Goal: Transaction & Acquisition: Book appointment/travel/reservation

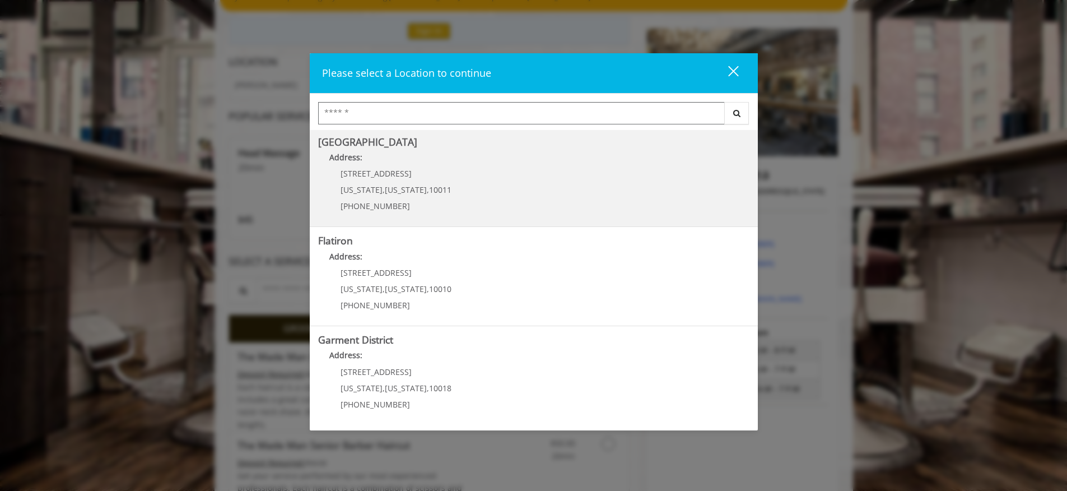
scroll to position [118, 0]
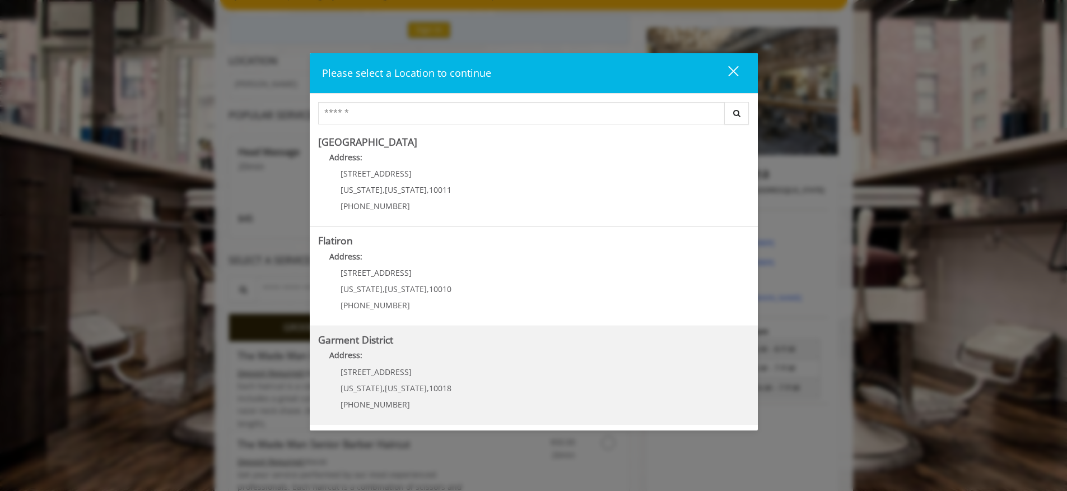
click at [427, 374] on p "[STREET_ADDRESS]" at bounding box center [396, 371] width 111 height 8
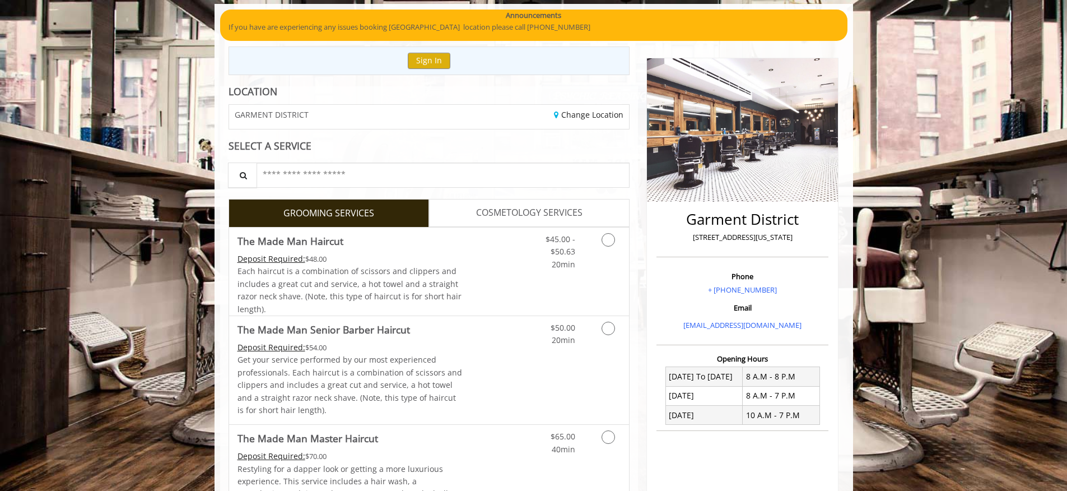
scroll to position [89, 0]
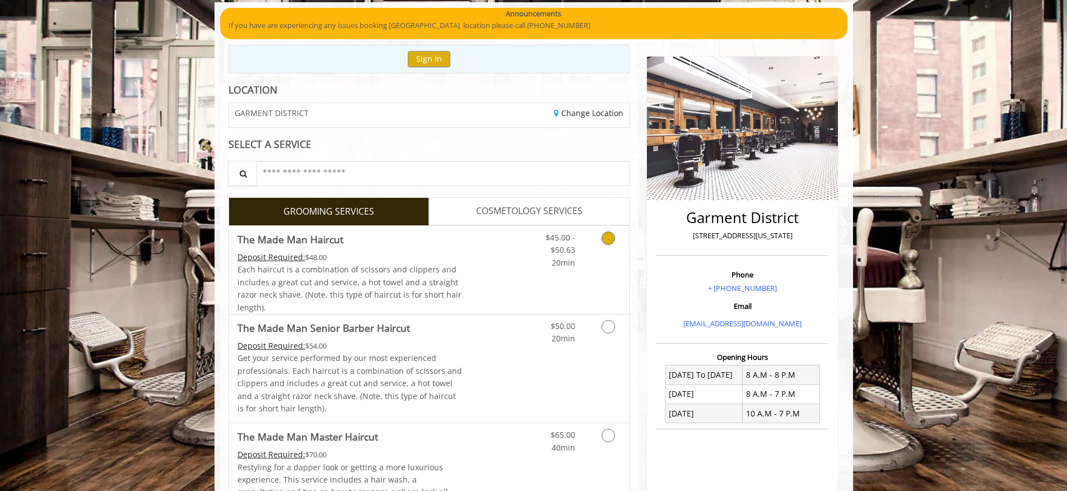
click at [610, 239] on icon "Grooming services" at bounding box center [608, 237] width 13 height 13
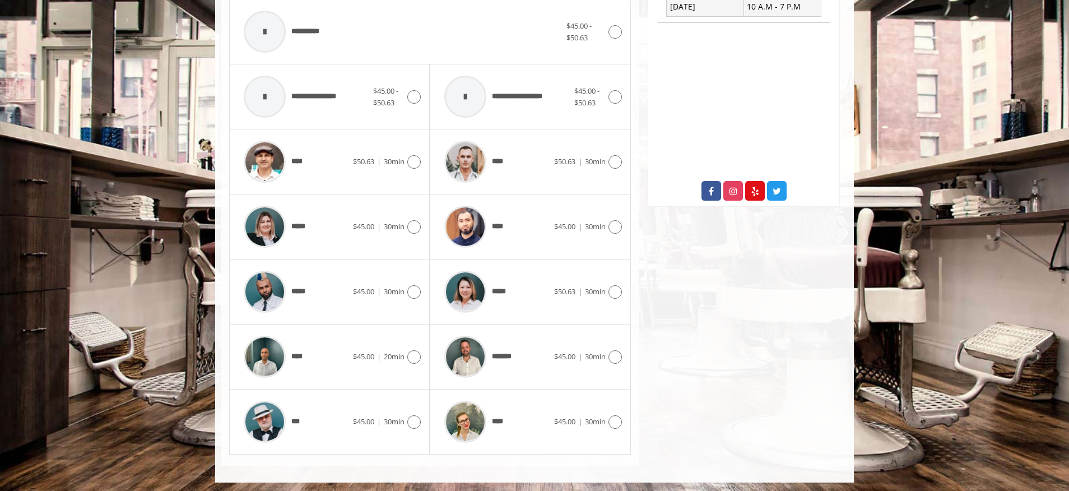
scroll to position [498, 0]
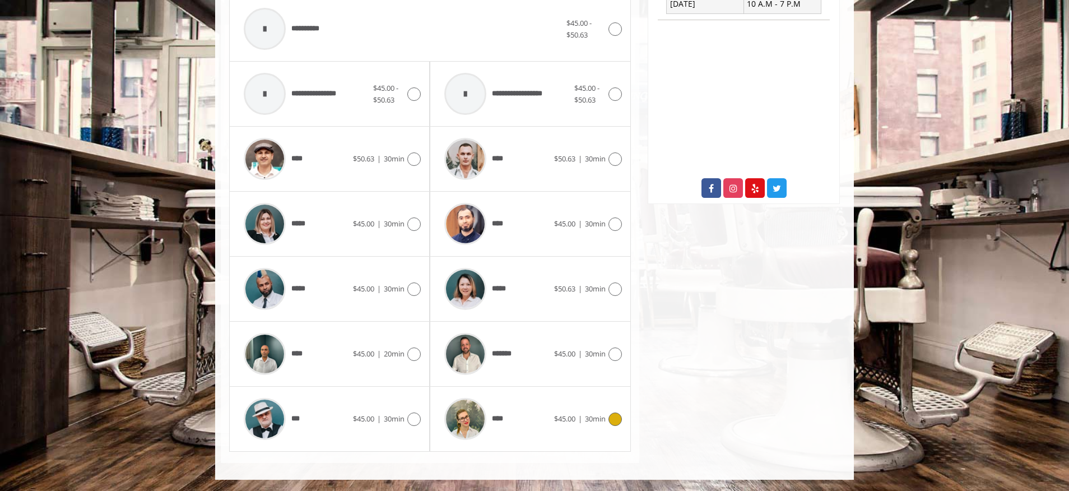
click at [476, 415] on img at bounding box center [465, 419] width 42 height 42
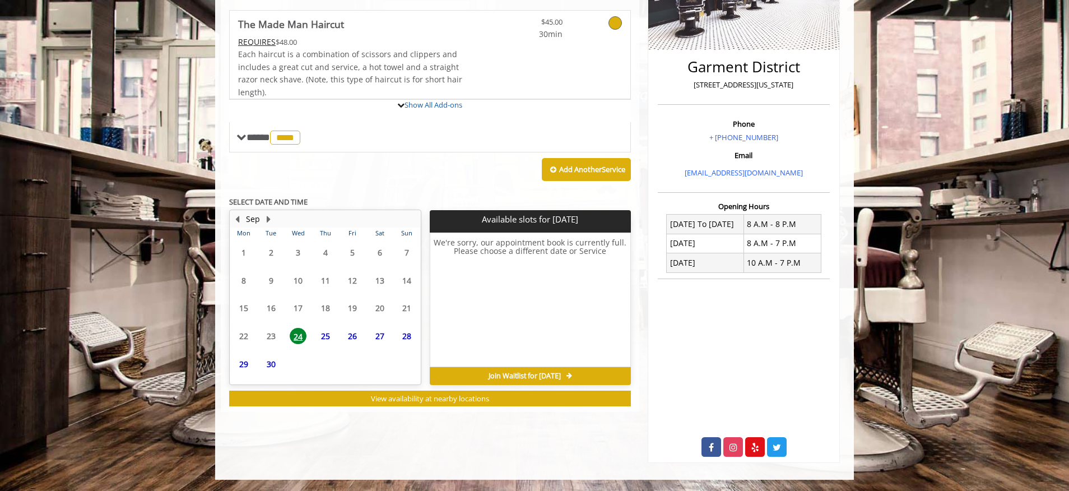
scroll to position [291, 0]
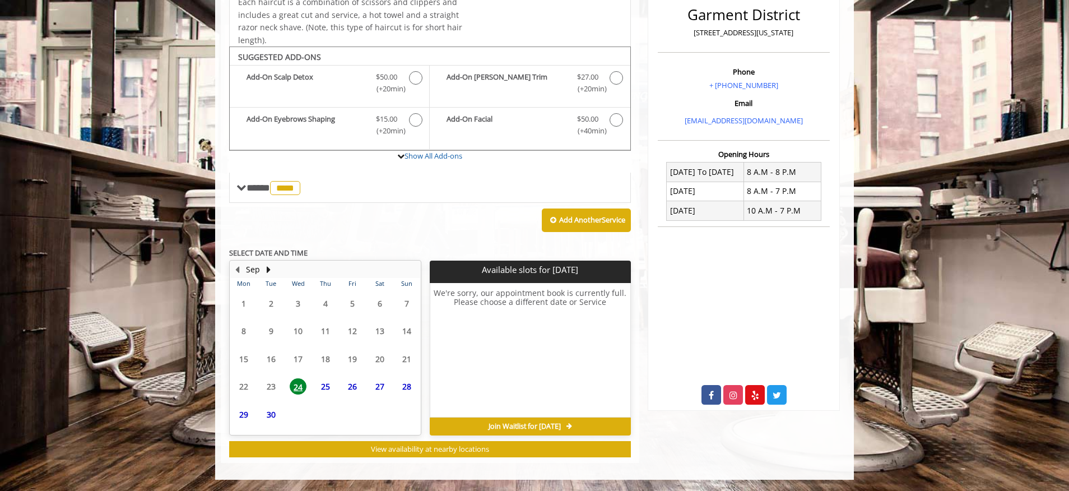
click at [327, 387] on span "25" at bounding box center [325, 386] width 17 height 16
click at [355, 387] on span "26" at bounding box center [352, 386] width 17 height 16
click at [381, 385] on span "27" at bounding box center [379, 386] width 17 height 16
click at [269, 415] on span "30" at bounding box center [271, 414] width 17 height 16
click at [265, 268] on button "Next Month" at bounding box center [268, 269] width 9 height 12
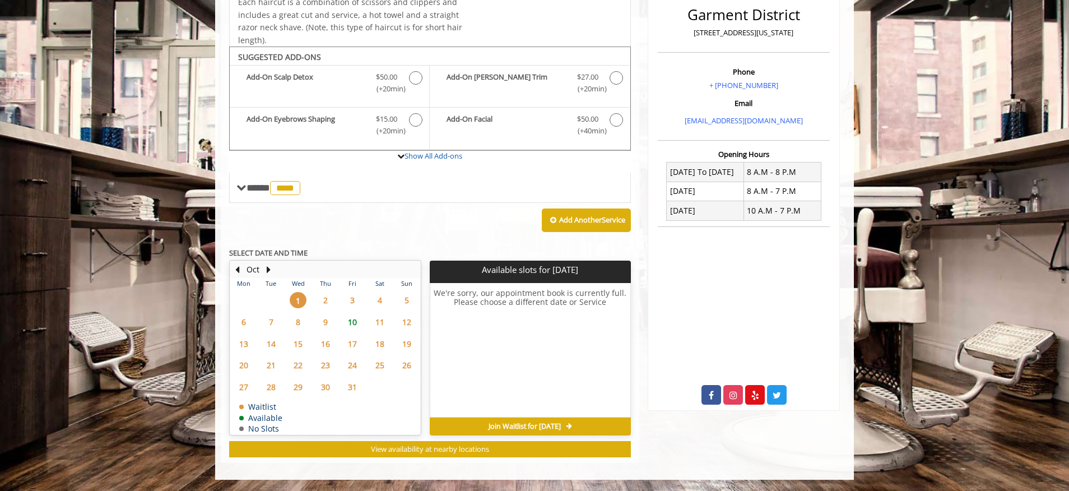
click at [353, 320] on span "10" at bounding box center [352, 322] width 17 height 16
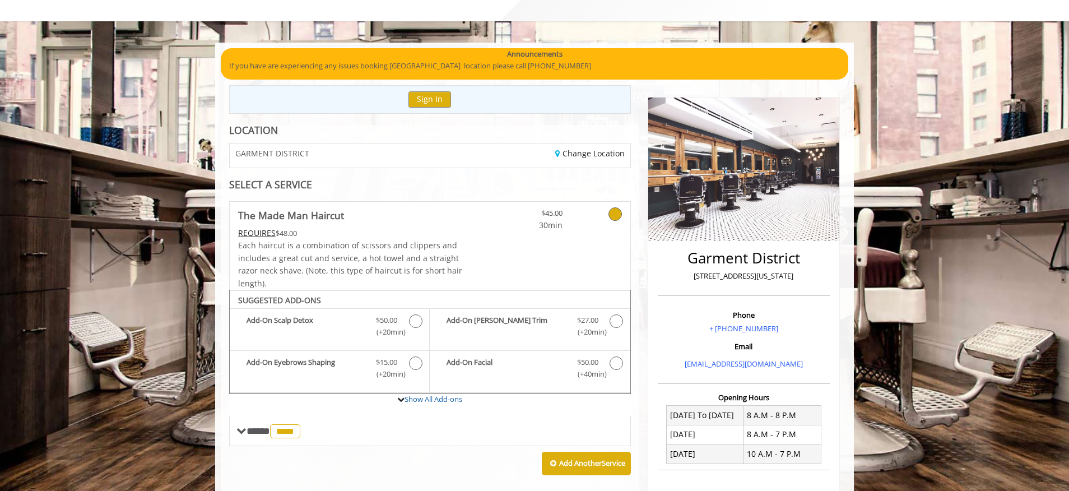
scroll to position [185, 0]
